Goal: Register for event/course

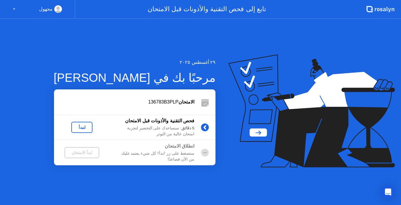
click at [80, 125] on div "لنبدأ" at bounding box center [82, 127] width 16 height 5
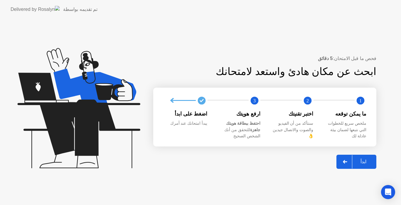
click at [361, 159] on div "ابدأ" at bounding box center [364, 162] width 22 height 6
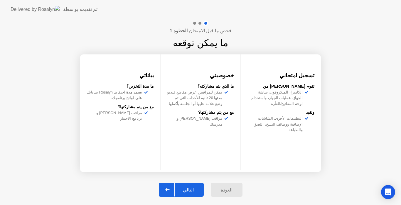
click at [189, 192] on div "التالي" at bounding box center [188, 190] width 27 height 6
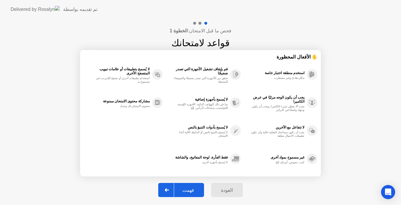
click at [189, 192] on div "فهمت" at bounding box center [188, 190] width 28 height 6
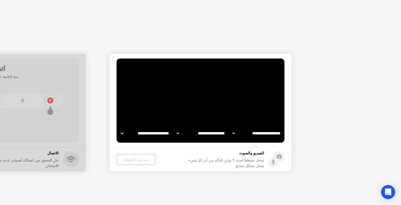
select select "**********"
select select "*******"
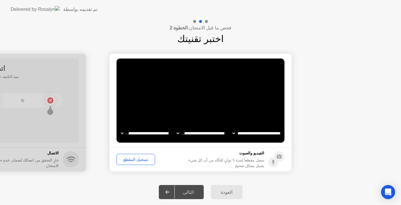
click at [132, 158] on div "تسجيل المقطع" at bounding box center [136, 159] width 34 height 5
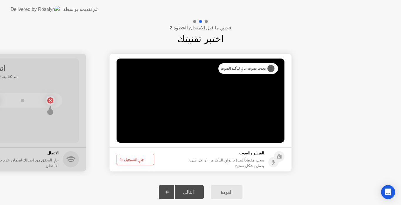
click at [132, 158] on button "جارٍ التسجيل 5s" at bounding box center [136, 159] width 38 height 11
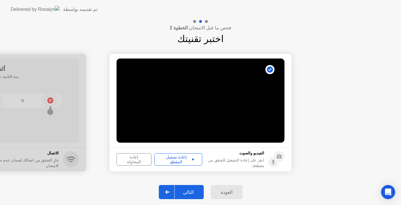
click at [179, 158] on div "إعادة تشغيل المقطع" at bounding box center [179, 159] width 44 height 9
click at [190, 193] on div "التالي" at bounding box center [188, 192] width 27 height 6
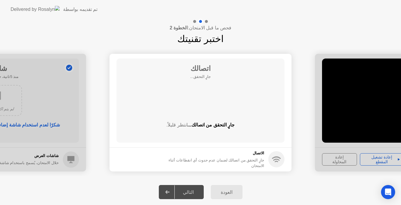
click at [190, 193] on div "التالي" at bounding box center [188, 192] width 27 height 6
click at [184, 190] on div "التالي" at bounding box center [188, 192] width 27 height 6
click at [276, 161] on circle at bounding box center [277, 159] width 16 height 16
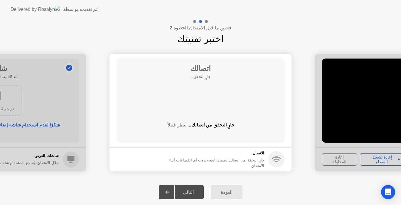
click at [282, 191] on div "العودة التالي" at bounding box center [200, 192] width 401 height 26
click at [124, 176] on div "**********" at bounding box center [200, 112] width 401 height 133
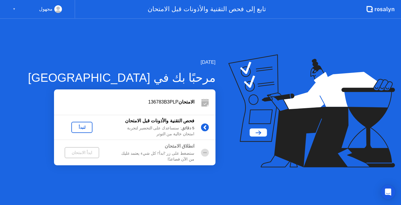
click at [80, 130] on div "لنبدأ" at bounding box center [82, 127] width 16 height 5
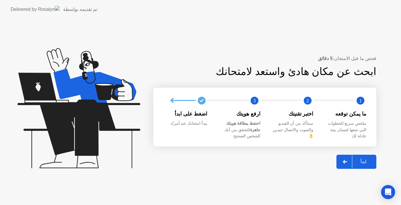
click at [362, 159] on div "ابدأ" at bounding box center [364, 162] width 22 height 6
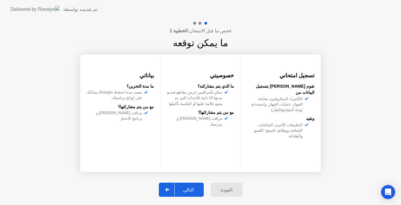
click at [190, 189] on div "التالي" at bounding box center [188, 190] width 27 height 6
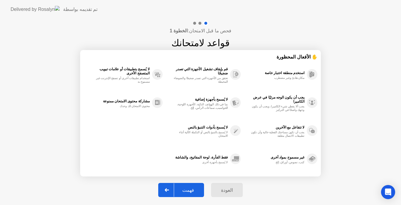
click at [190, 189] on div "فهمت" at bounding box center [188, 190] width 28 height 6
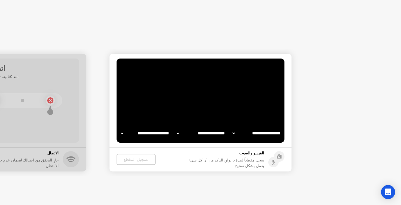
select select "**********"
select select "*******"
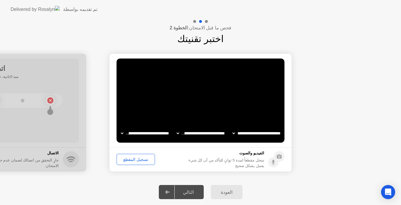
click at [136, 159] on div "تسجيل المقطع" at bounding box center [136, 159] width 34 height 5
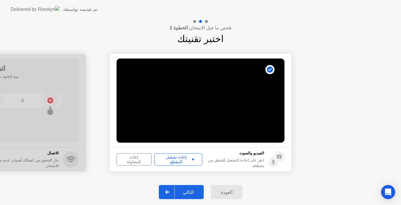
click at [192, 158] on icon at bounding box center [193, 159] width 2 height 2
click at [175, 160] on div "إعادة تشغيل المقطع" at bounding box center [179, 159] width 44 height 9
click at [176, 158] on div "إعادة تشغيل المقطع" at bounding box center [179, 159] width 44 height 9
click at [193, 189] on div "التالي" at bounding box center [188, 192] width 27 height 6
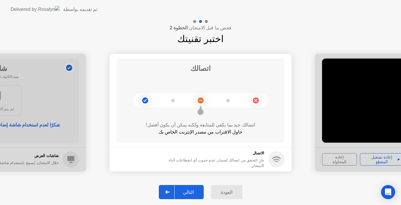
click at [193, 189] on div "التالي" at bounding box center [188, 192] width 27 height 6
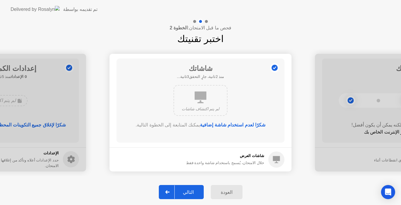
click at [188, 189] on div "التالي" at bounding box center [188, 192] width 27 height 6
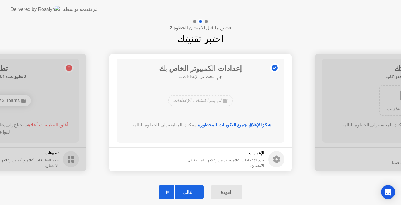
click at [188, 189] on div "التالي" at bounding box center [188, 192] width 27 height 6
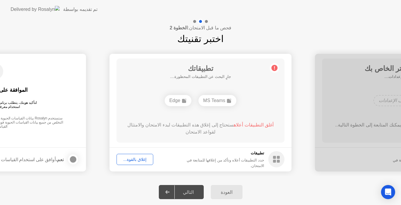
click at [133, 158] on div "إغلاق بالقوة..." at bounding box center [135, 159] width 33 height 5
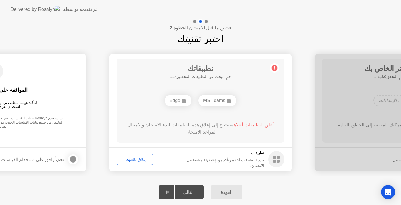
click at [303, 197] on div "العودة التالي" at bounding box center [200, 192] width 401 height 26
click at [278, 68] on icon at bounding box center [274, 67] width 9 height 9
click at [273, 70] on icon at bounding box center [274, 67] width 9 height 9
click at [257, 123] on span "أغلق التطبيقات أعلاه" at bounding box center [254, 124] width 40 height 5
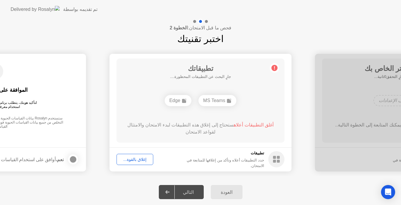
click at [278, 161] on rect at bounding box center [278, 161] width 3 height 3
click at [136, 160] on div "إغلاق بالقوة..." at bounding box center [135, 159] width 33 height 5
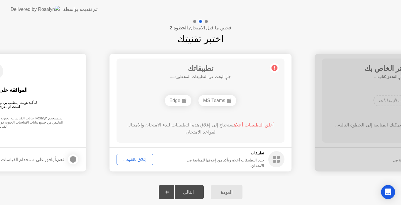
click at [175, 102] on div "Edge" at bounding box center [178, 100] width 27 height 11
click at [210, 99] on div "MS Teams" at bounding box center [218, 100] width 38 height 11
click at [274, 69] on icon at bounding box center [274, 67] width 1 height 3
click at [138, 160] on div "إغلاق بالقوة..." at bounding box center [135, 159] width 33 height 5
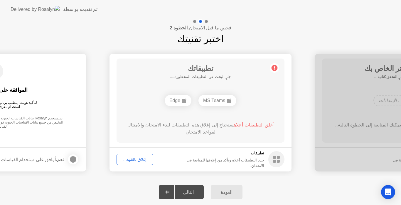
click at [277, 70] on circle at bounding box center [275, 68] width 6 height 6
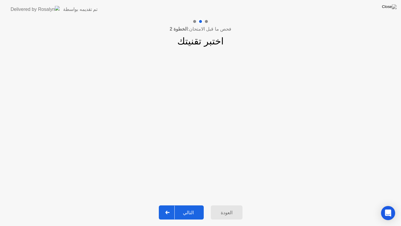
click at [188, 205] on div "التالي" at bounding box center [188, 213] width 27 height 6
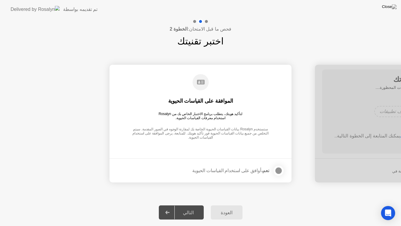
click at [279, 171] on div at bounding box center [278, 170] width 7 height 7
click at [188, 205] on button "التالي" at bounding box center [181, 212] width 45 height 14
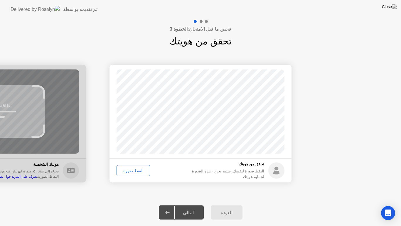
click at [128, 171] on div "التقط صورة" at bounding box center [134, 170] width 30 height 5
click at [190, 205] on div "التالي" at bounding box center [188, 213] width 27 height 6
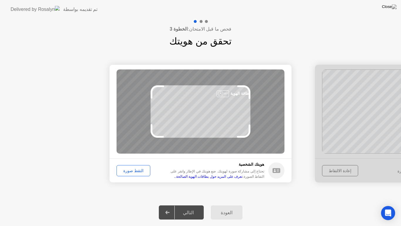
click at [130, 168] on div "التقط صورة" at bounding box center [134, 170] width 30 height 5
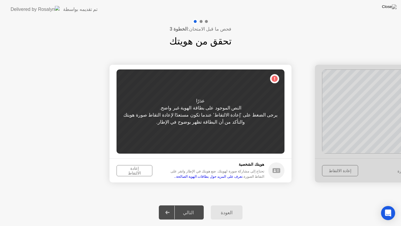
click at [129, 167] on div "إعادة الالتقاط" at bounding box center [135, 170] width 32 height 9
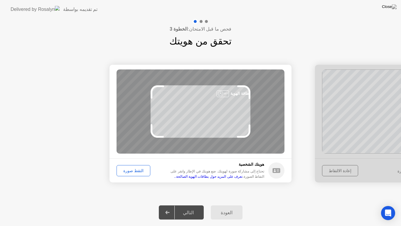
click at [129, 168] on div "التقط صورة" at bounding box center [134, 170] width 30 height 5
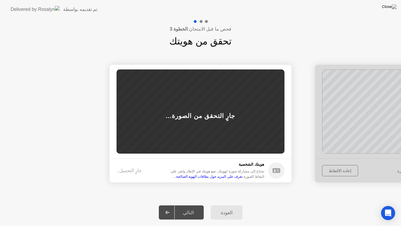
click at [129, 167] on div "جارٍ التحميل.." at bounding box center [129, 170] width 25 height 7
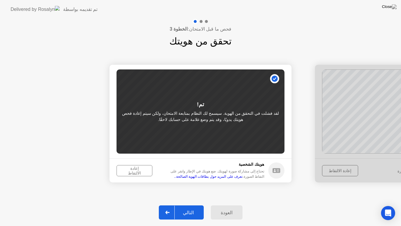
click at [137, 168] on div "إعادة الالتقاط" at bounding box center [135, 170] width 32 height 9
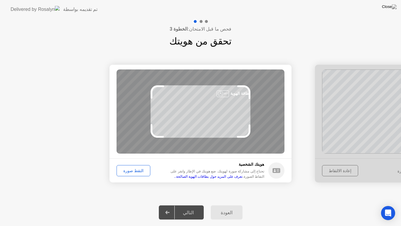
click at [135, 169] on div "التقط صورة" at bounding box center [134, 170] width 30 height 5
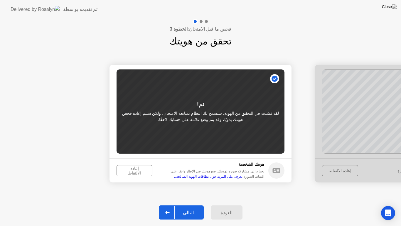
click at [133, 170] on div "إعادة الالتقاط" at bounding box center [135, 170] width 32 height 9
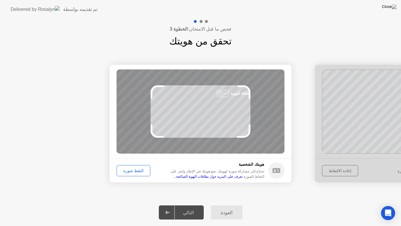
click at [126, 169] on div "التقط صورة" at bounding box center [134, 170] width 30 height 5
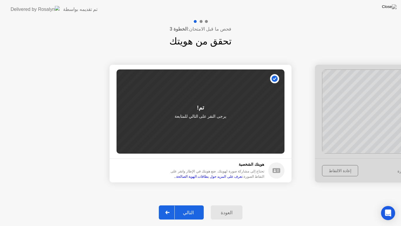
click at [182, 205] on div "التالي" at bounding box center [188, 213] width 27 height 6
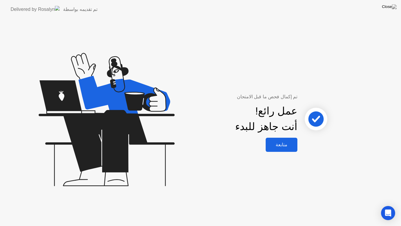
click at [274, 146] on div "متابعة" at bounding box center [282, 145] width 28 height 6
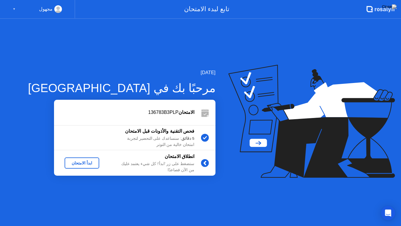
click at [86, 162] on div "ابدأ الامتحان" at bounding box center [82, 162] width 30 height 5
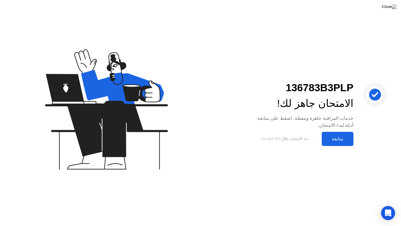
click at [336, 136] on div "متابعة" at bounding box center [338, 139] width 28 height 6
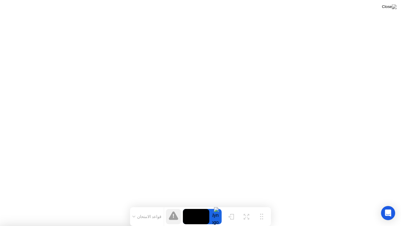
click at [215, 205] on div at bounding box center [216, 216] width 12 height 15
click at [169, 205] on icon at bounding box center [173, 215] width 9 height 9
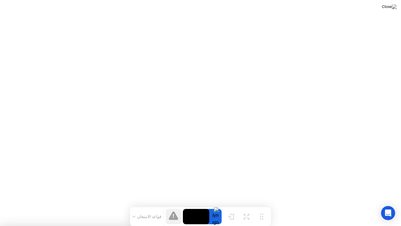
click at [216, 205] on div "تحريك تكبير إخفاء قواعد الامتحان" at bounding box center [200, 216] width 141 height 19
click at [216, 205] on div at bounding box center [216, 216] width 12 height 15
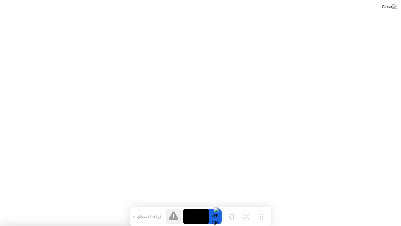
click at [97, 205] on div at bounding box center [200, 226] width 401 height 0
click at [197, 205] on video at bounding box center [196, 216] width 26 height 15
